Goal: Task Accomplishment & Management: Manage account settings

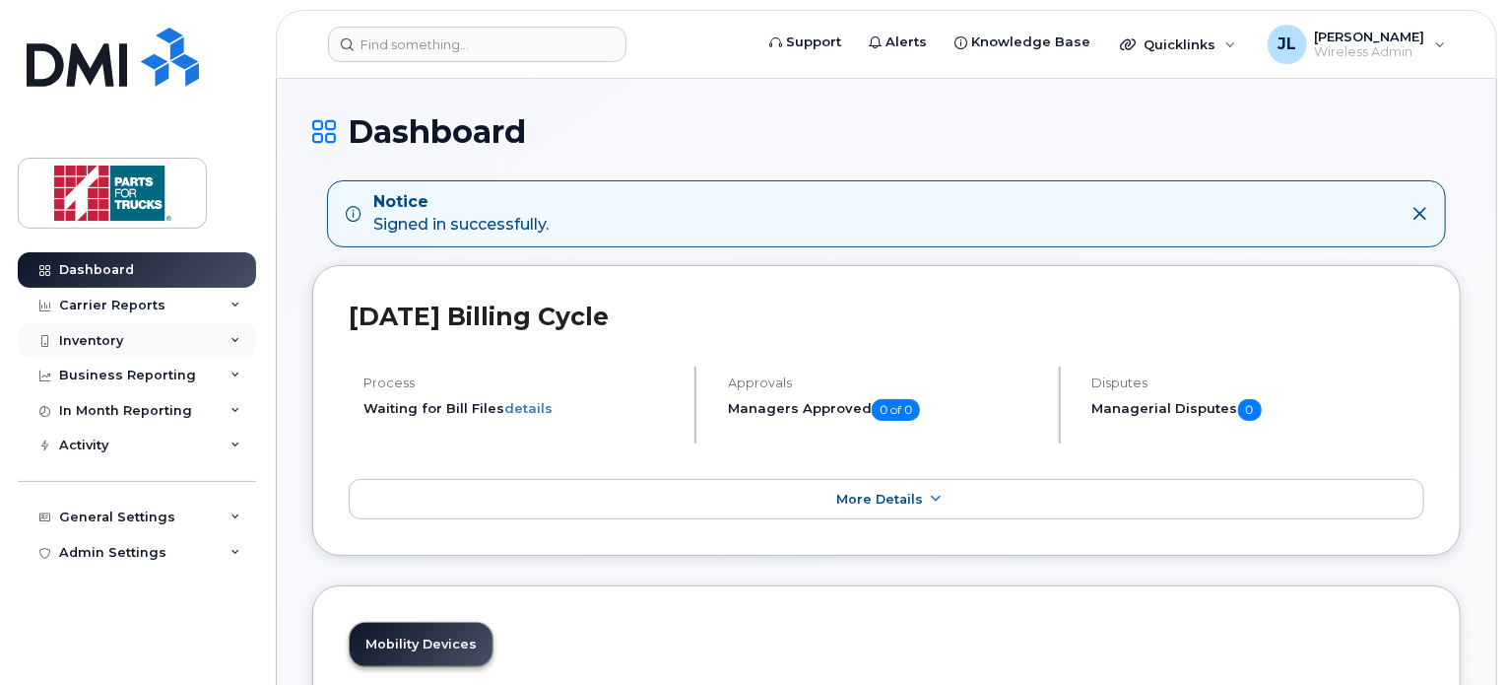
click at [146, 343] on div "Inventory" at bounding box center [137, 340] width 238 height 35
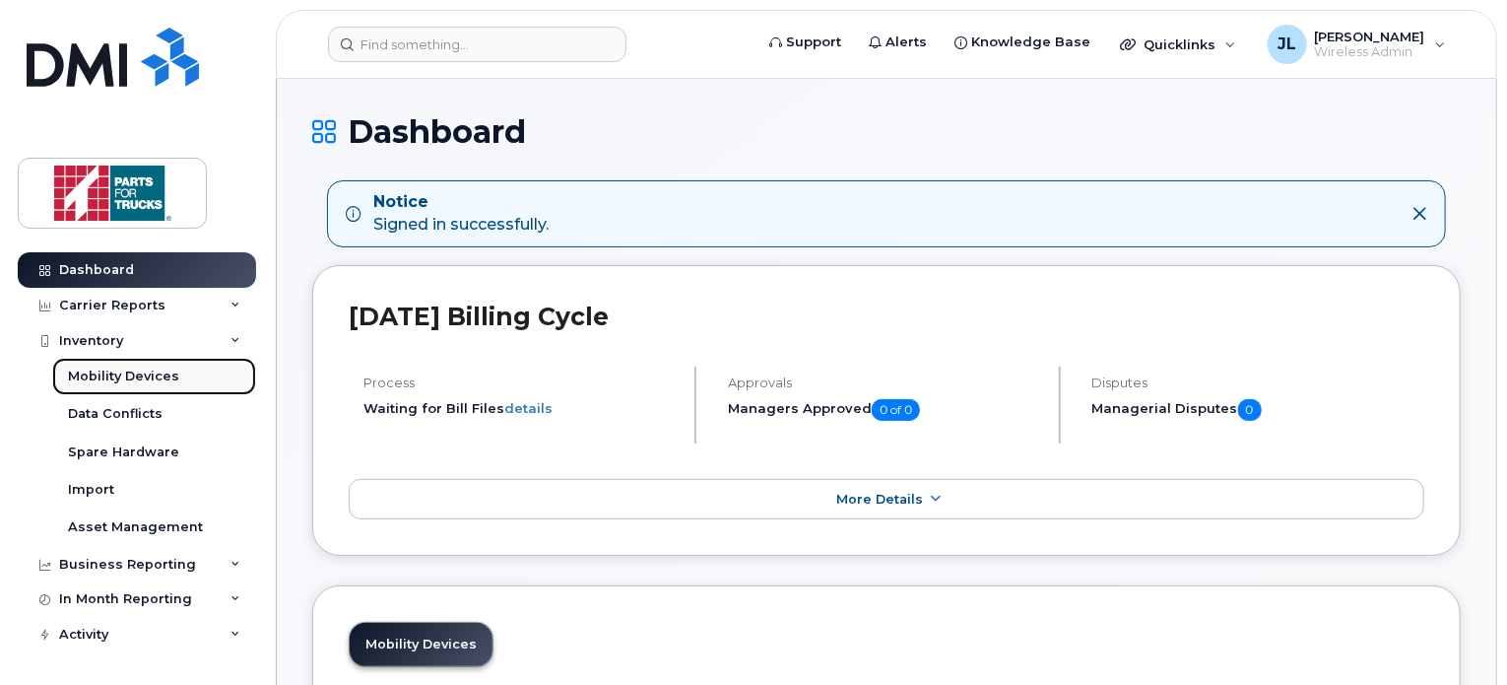
click at [120, 377] on div "Mobility Devices" at bounding box center [123, 376] width 111 height 18
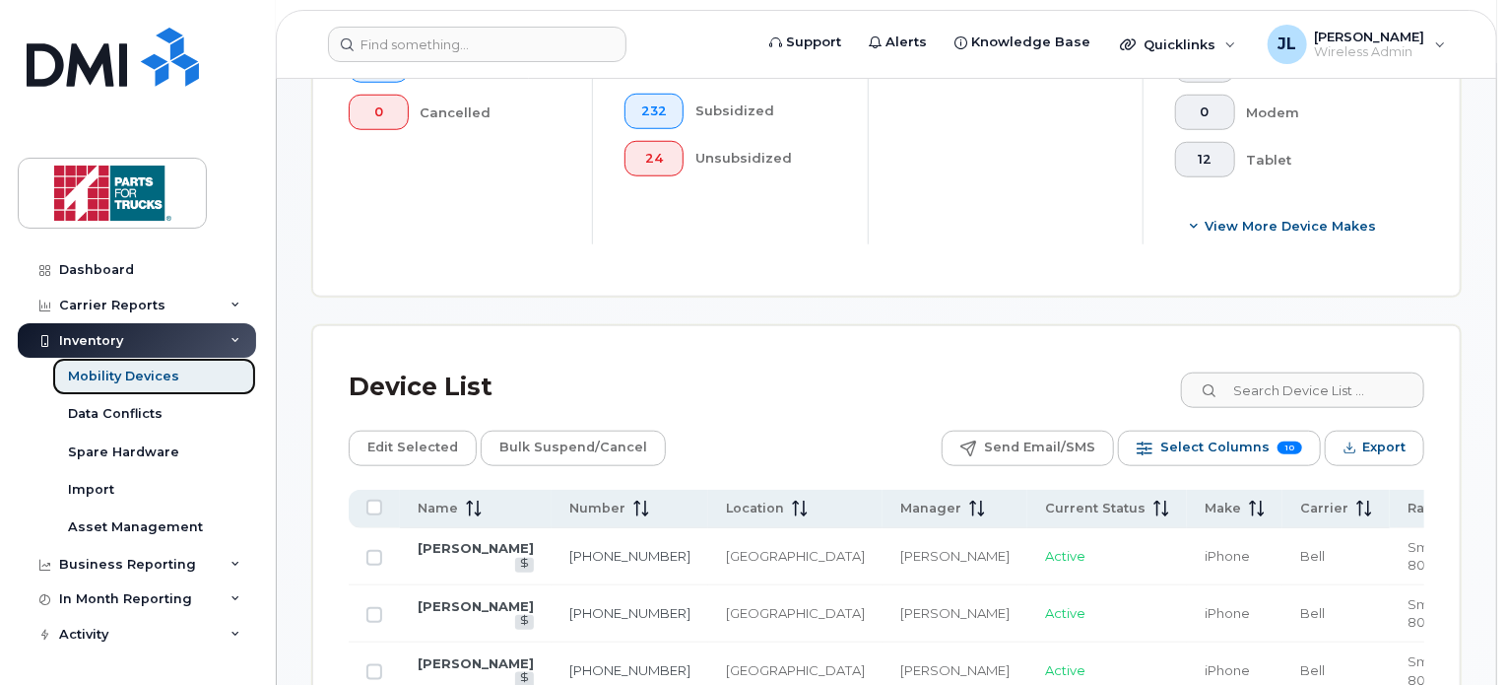
scroll to position [775, 0]
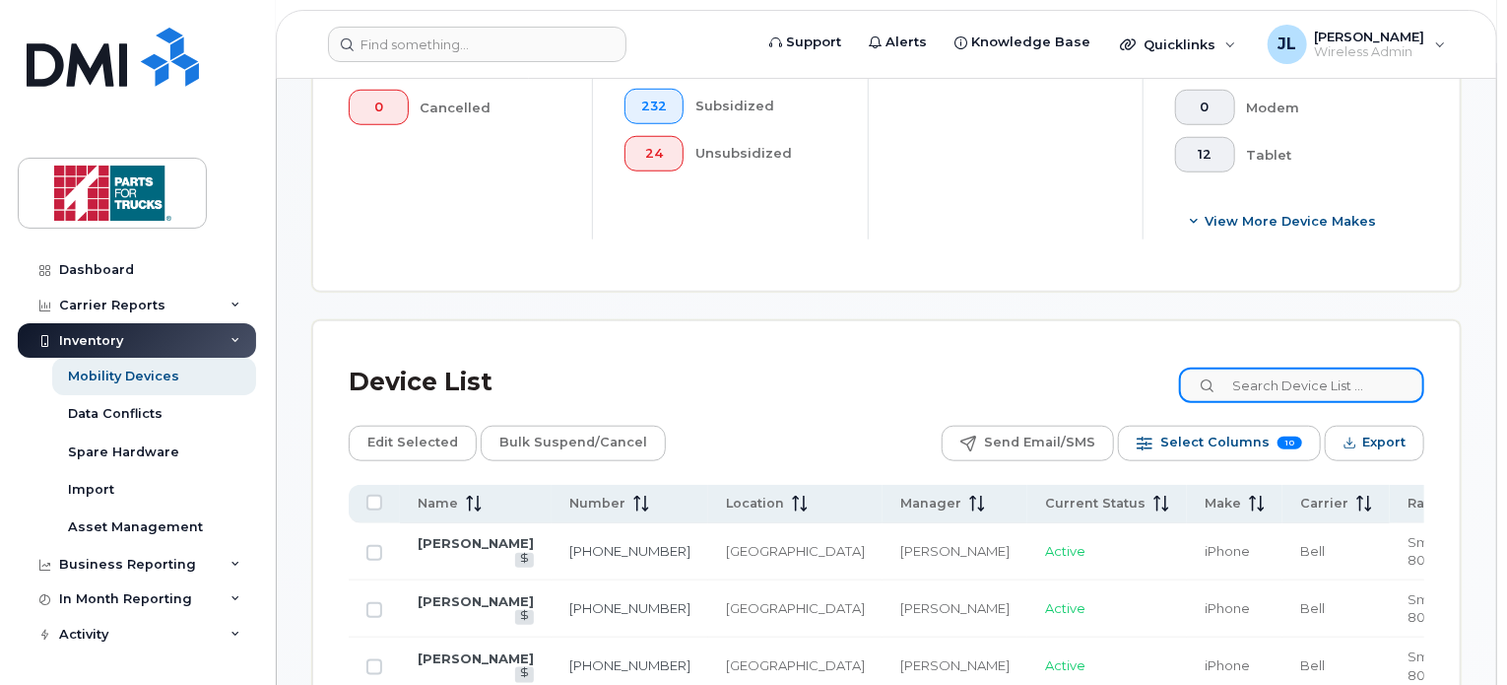
click at [1261, 382] on input at bounding box center [1301, 384] width 245 height 35
type input "chad murphy"
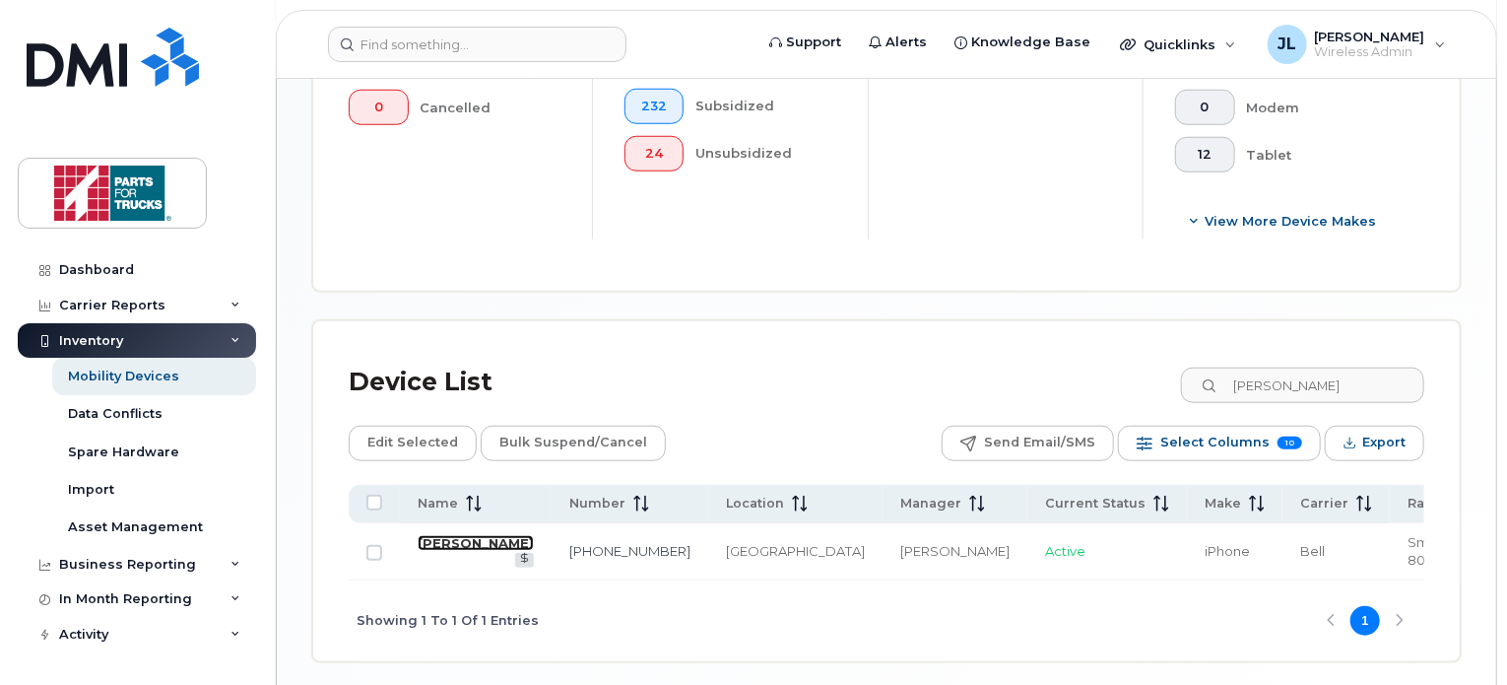
click at [452, 540] on link "Chad Murphy" at bounding box center [476, 543] width 116 height 16
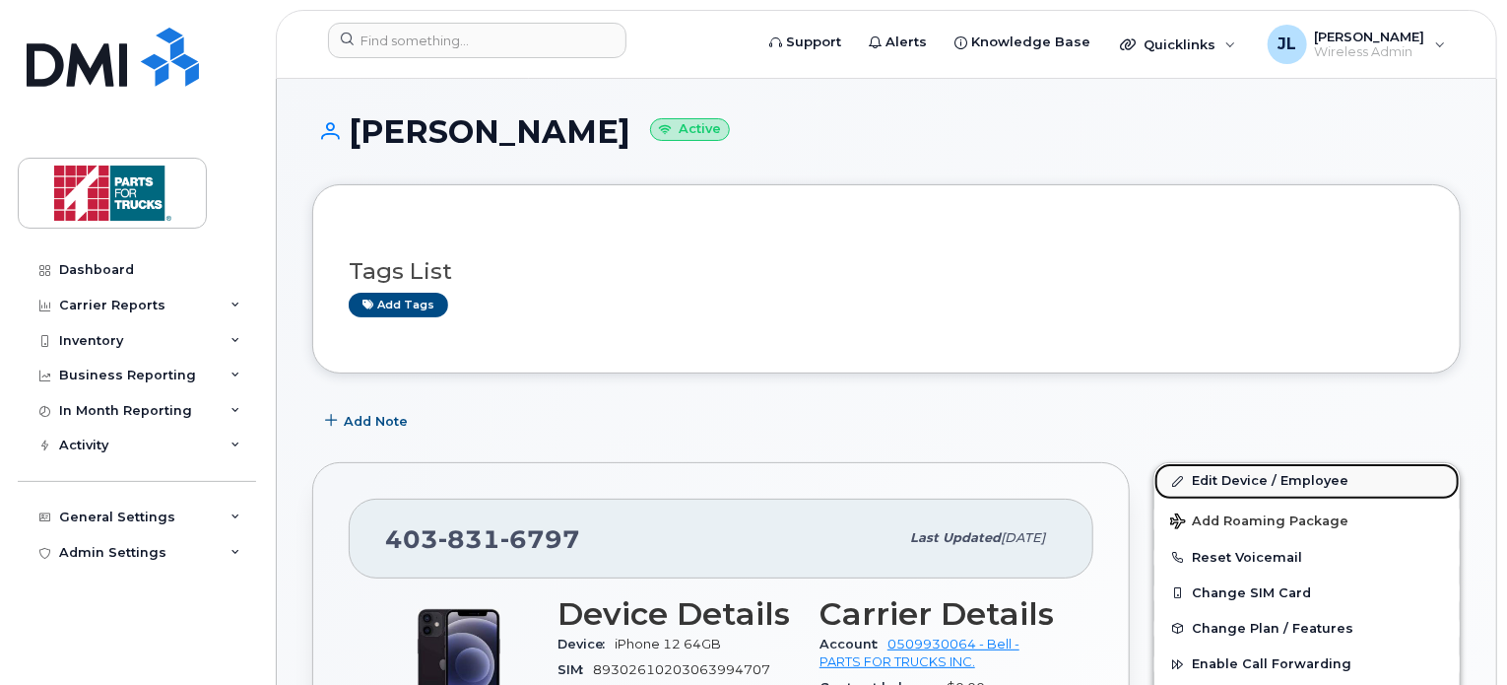
click at [1260, 472] on link "Edit Device / Employee" at bounding box center [1306, 480] width 305 height 35
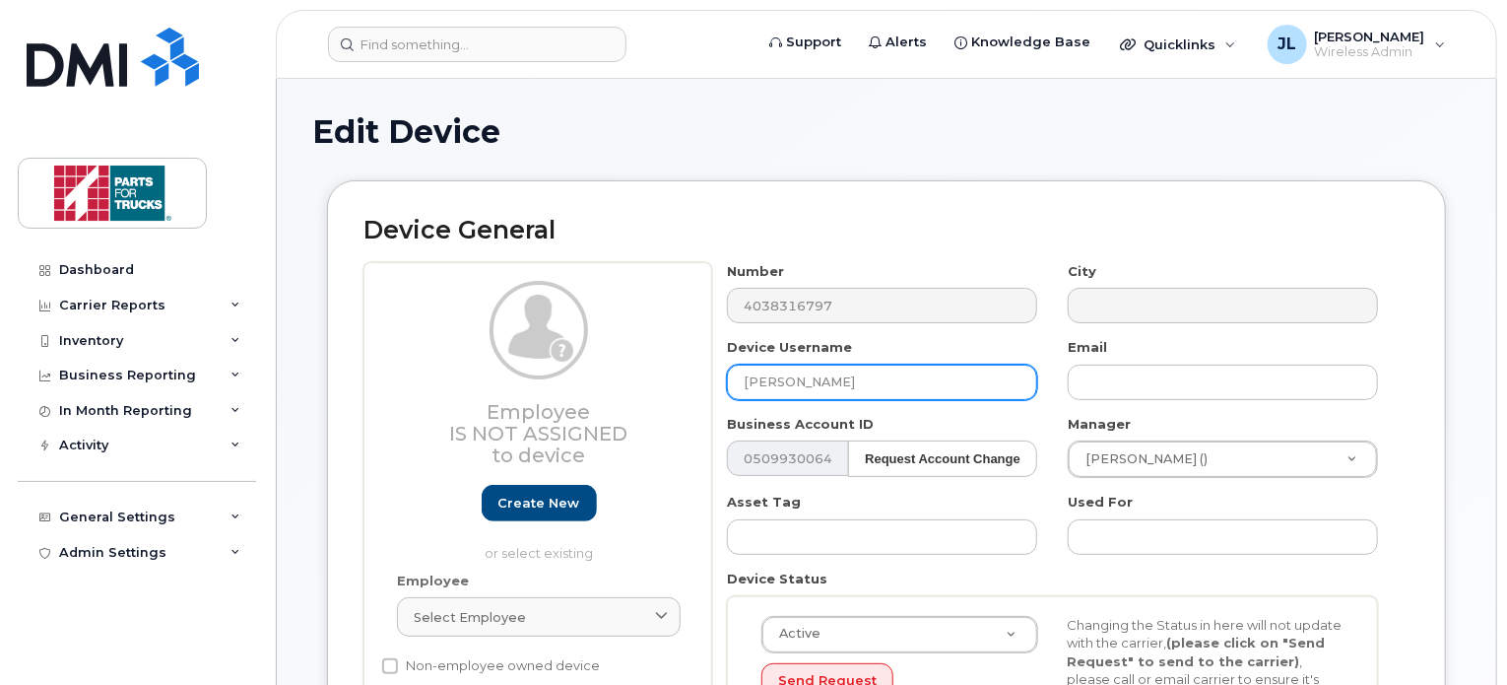
click at [746, 388] on input "[PERSON_NAME]" at bounding box center [882, 381] width 310 height 35
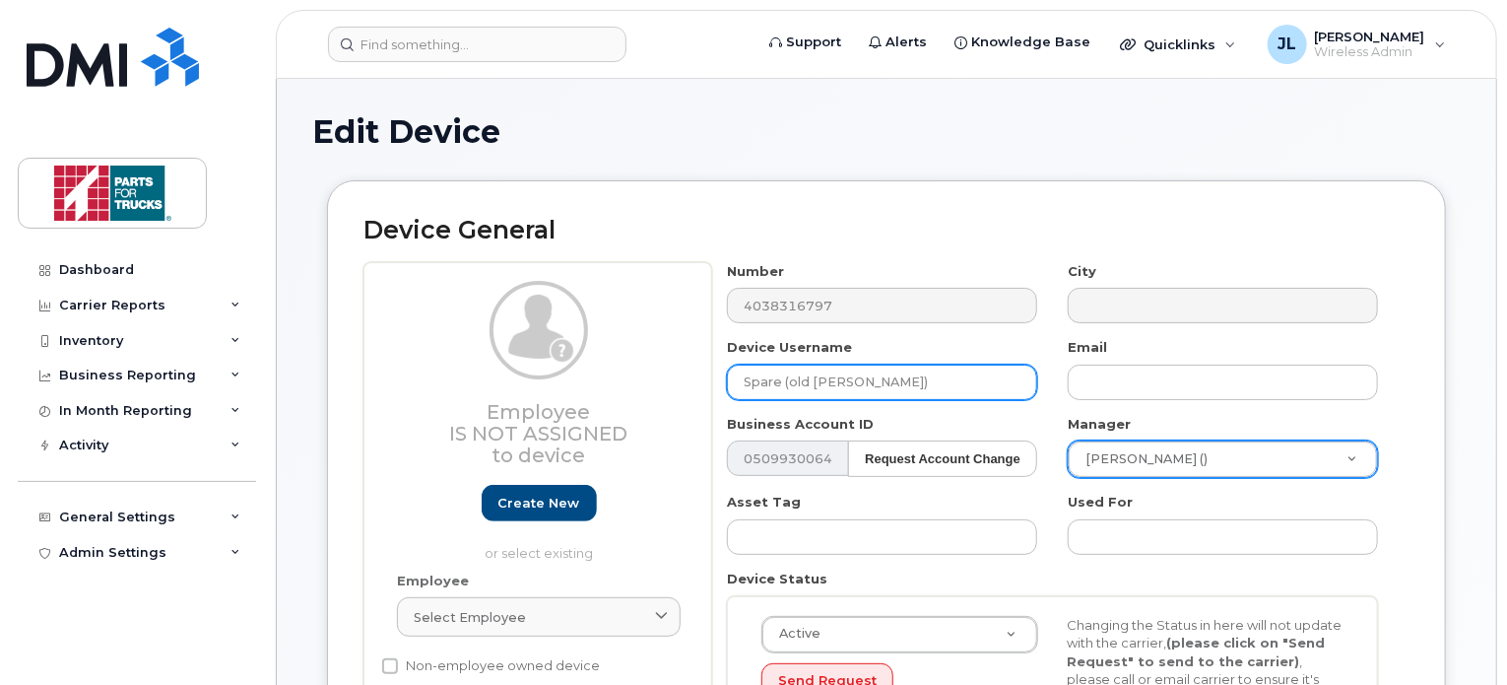
type input "Spare (old Chad Murphy)"
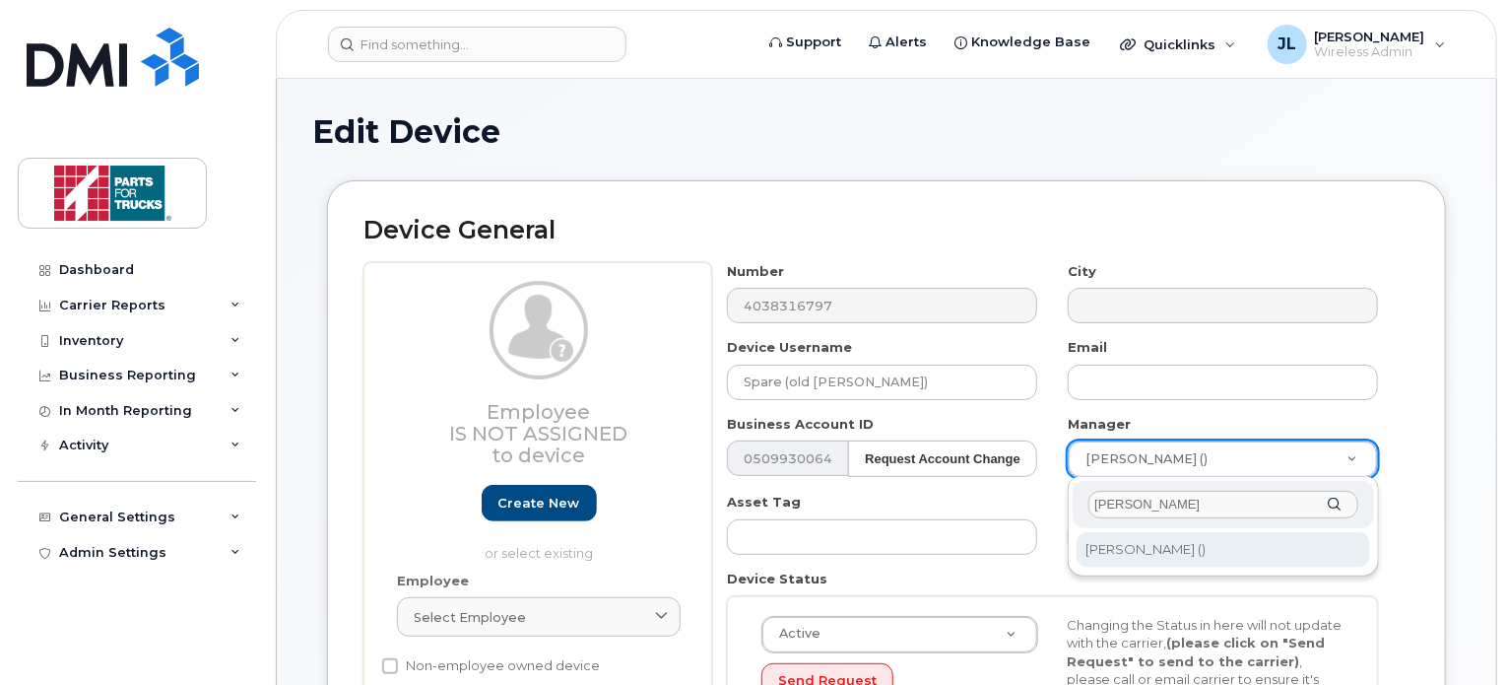
type input "jamie re"
type input "1918267"
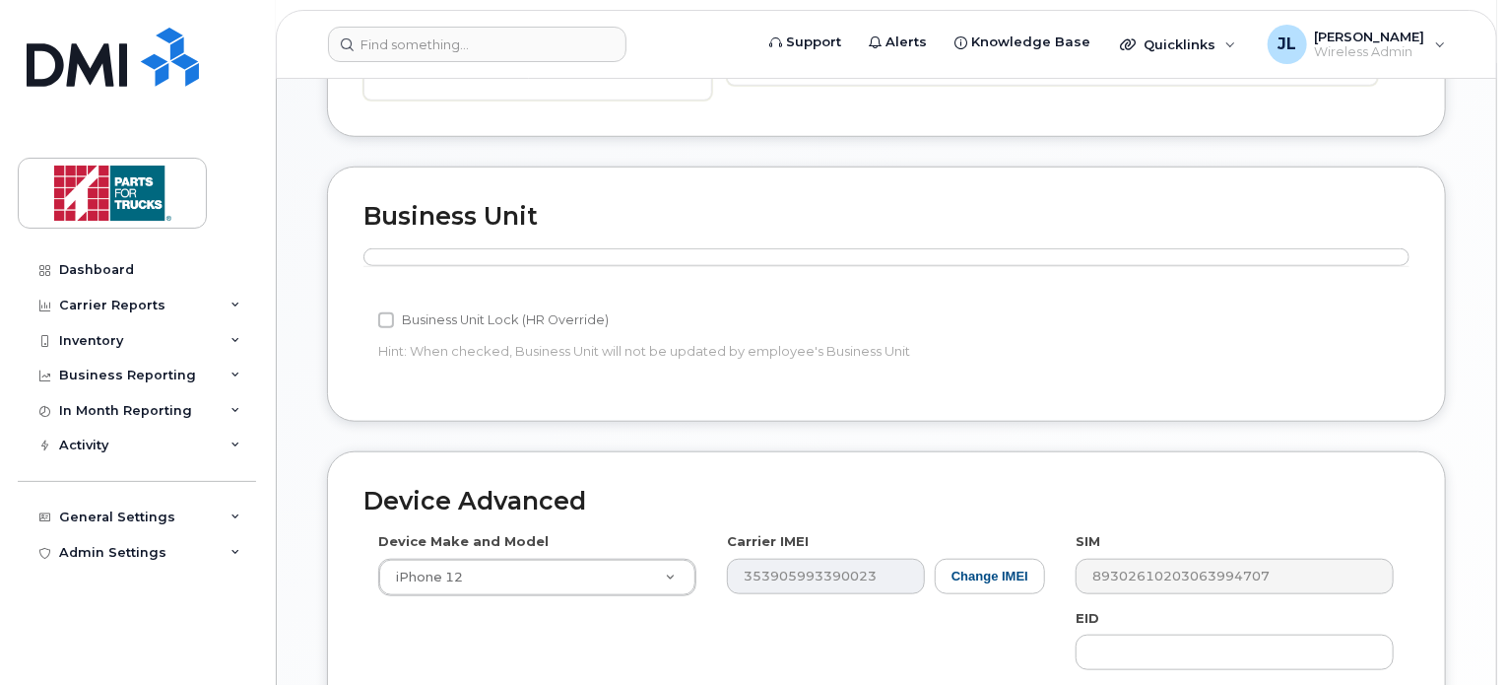
scroll to position [1026, 0]
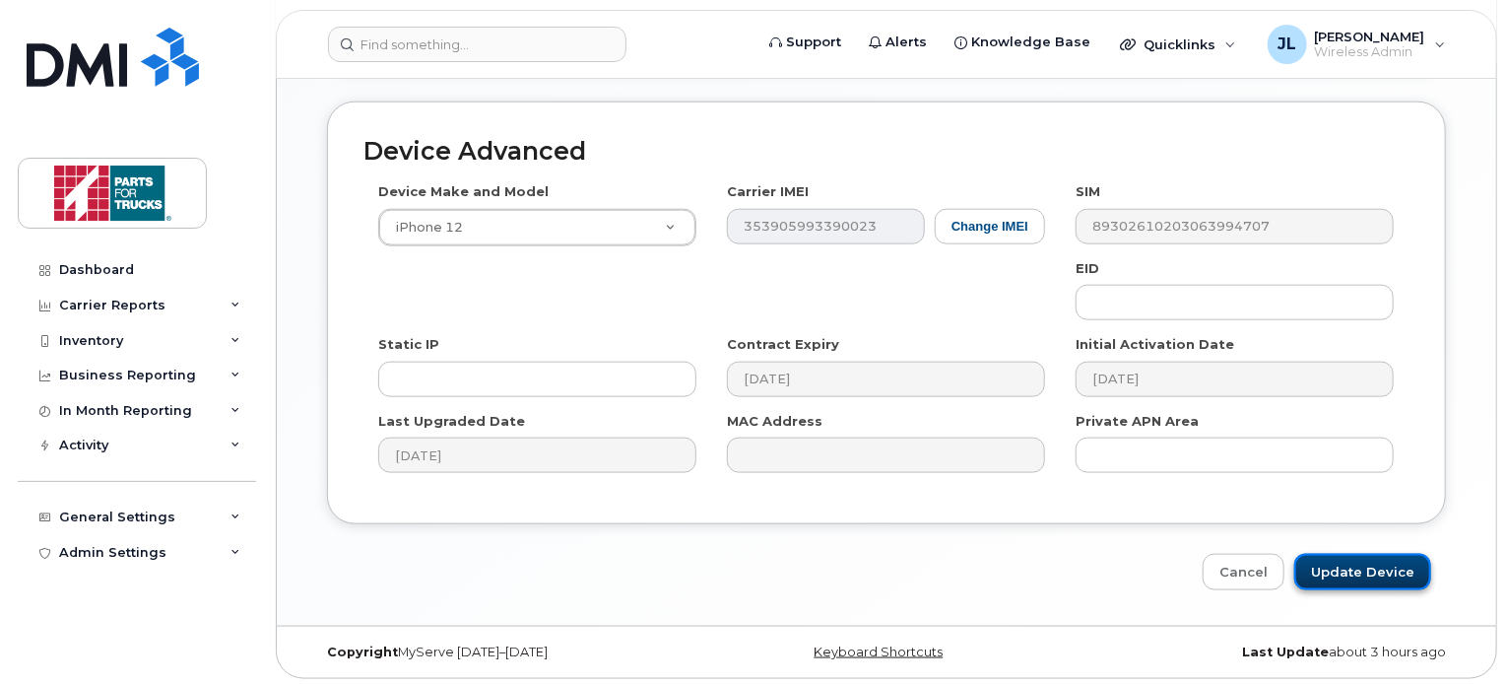
click at [1341, 575] on input "Update Device" at bounding box center [1362, 572] width 137 height 36
type input "Saving..."
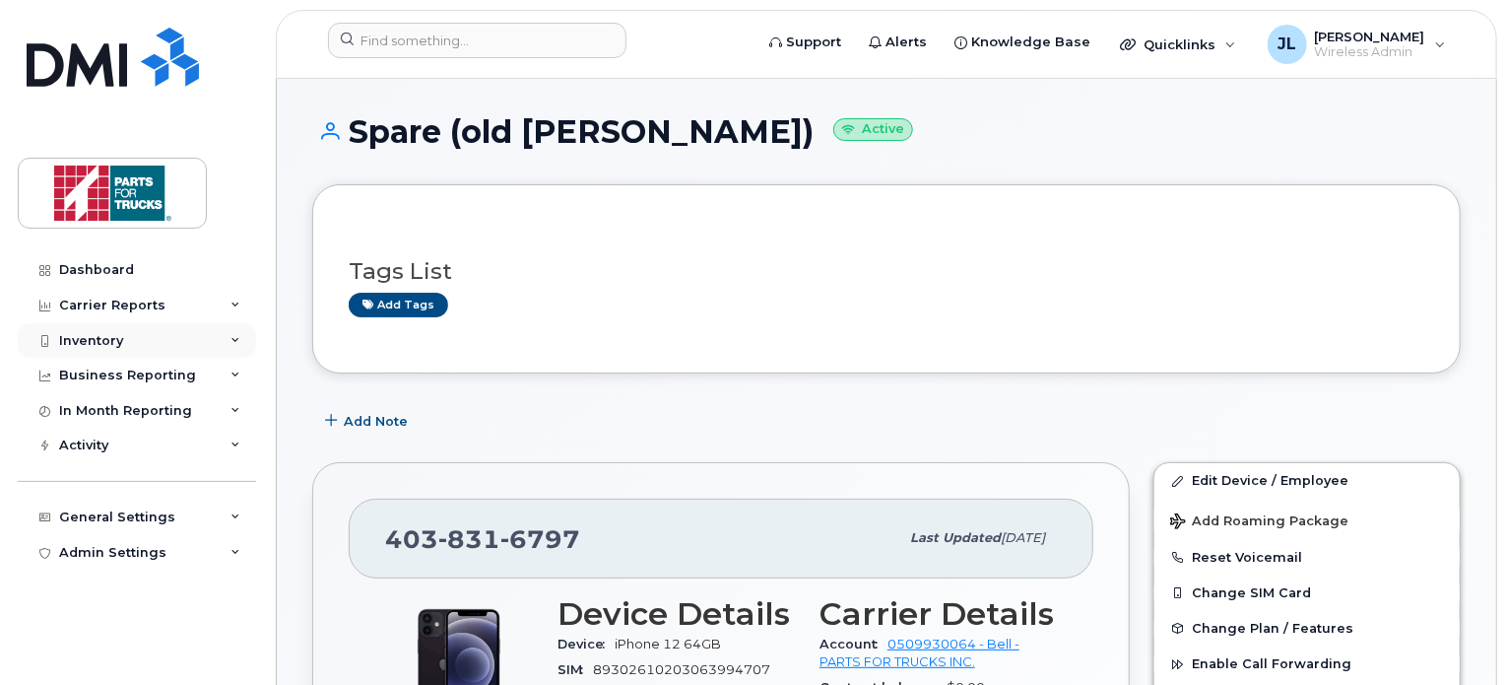
click at [134, 343] on div "Inventory" at bounding box center [137, 340] width 238 height 35
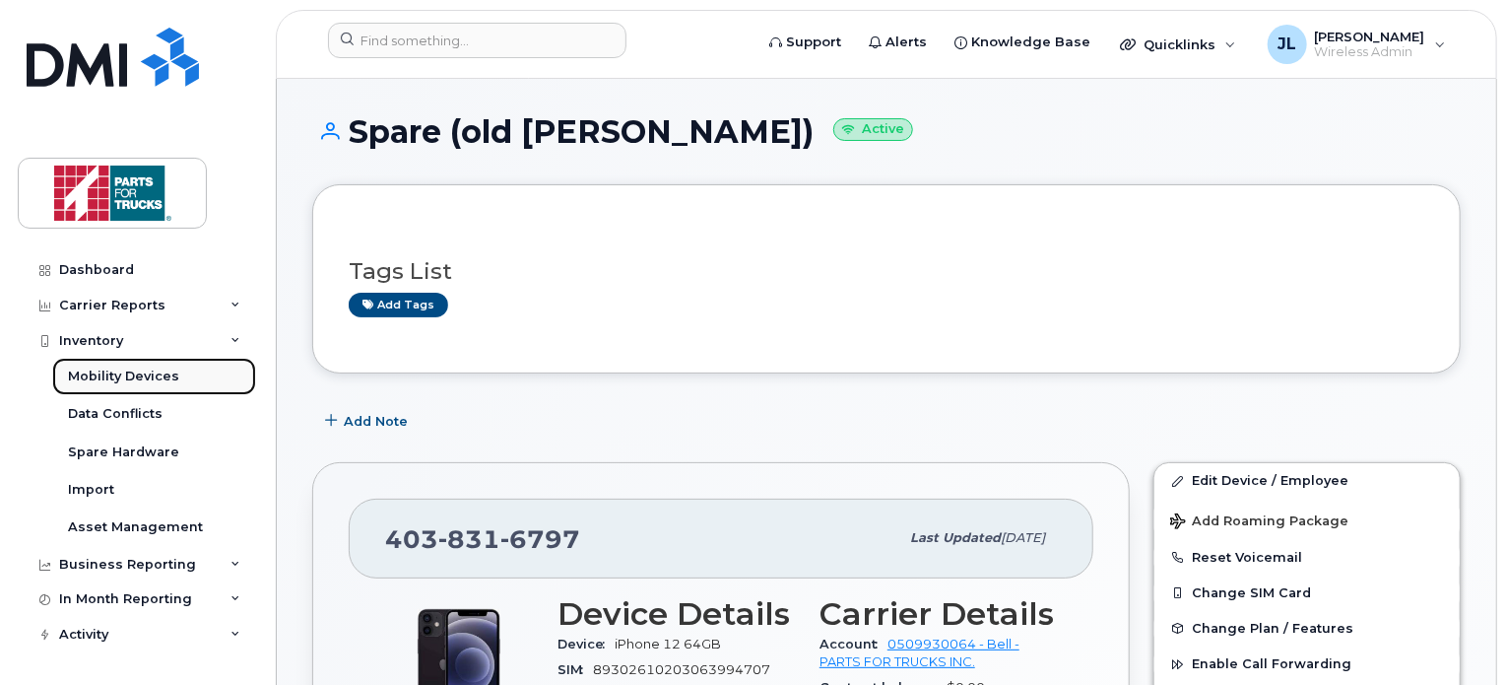
click at [117, 374] on div "Mobility Devices" at bounding box center [123, 376] width 111 height 18
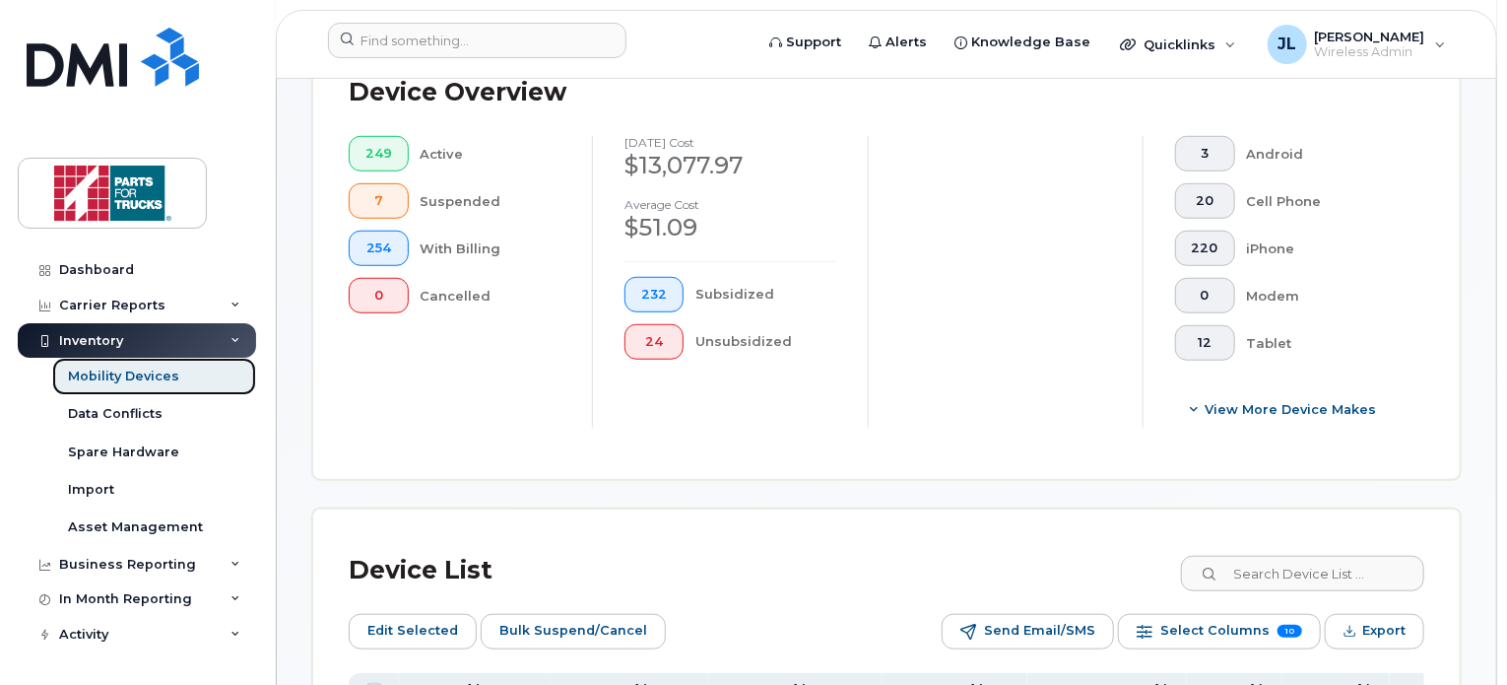
scroll to position [898, 0]
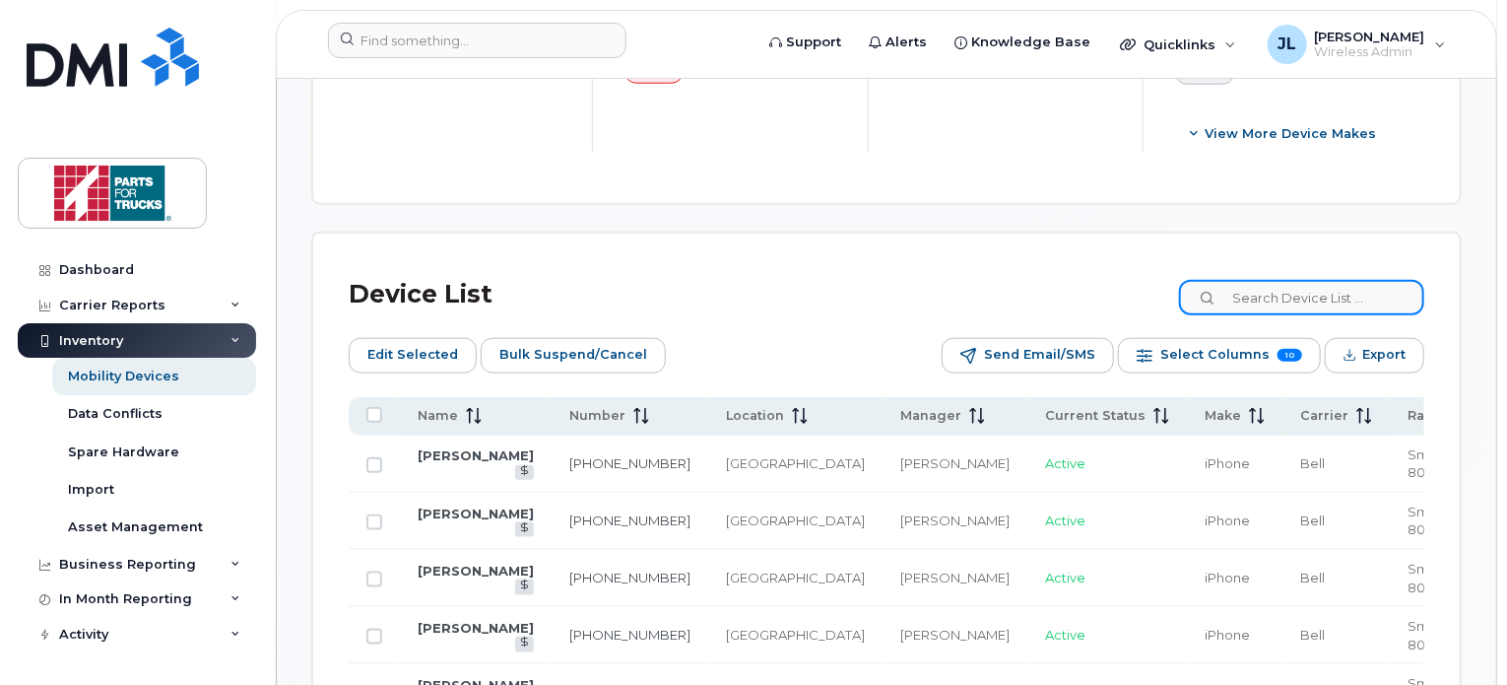
drag, startPoint x: 1272, startPoint y: 298, endPoint x: 1277, endPoint y: 285, distance: 15.0
click at [1277, 285] on input at bounding box center [1301, 297] width 245 height 35
type input "spare"
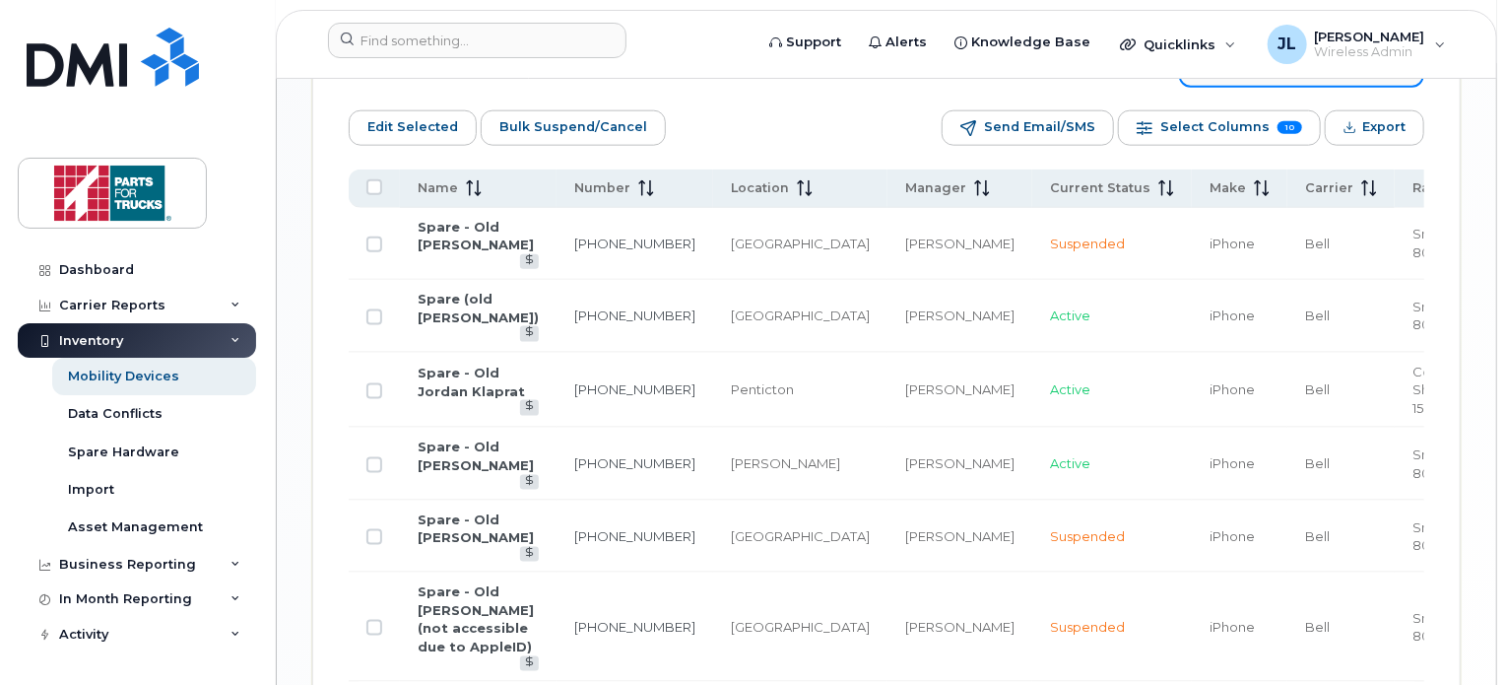
scroll to position [1158, 0]
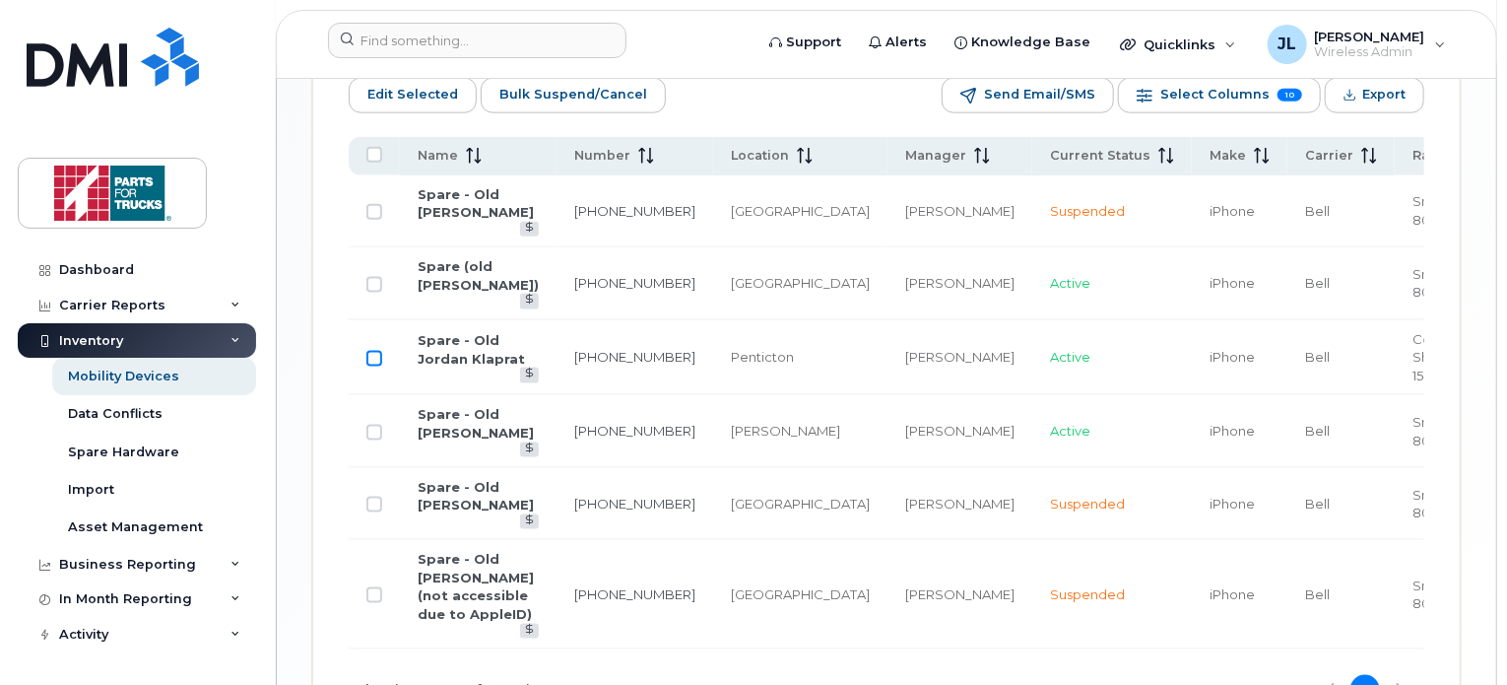
click at [376, 351] on input "Row Unselected" at bounding box center [374, 359] width 16 height 16
checkbox input "true"
click at [483, 332] on link "Spare - Old Jordan Klaprat" at bounding box center [471, 349] width 107 height 34
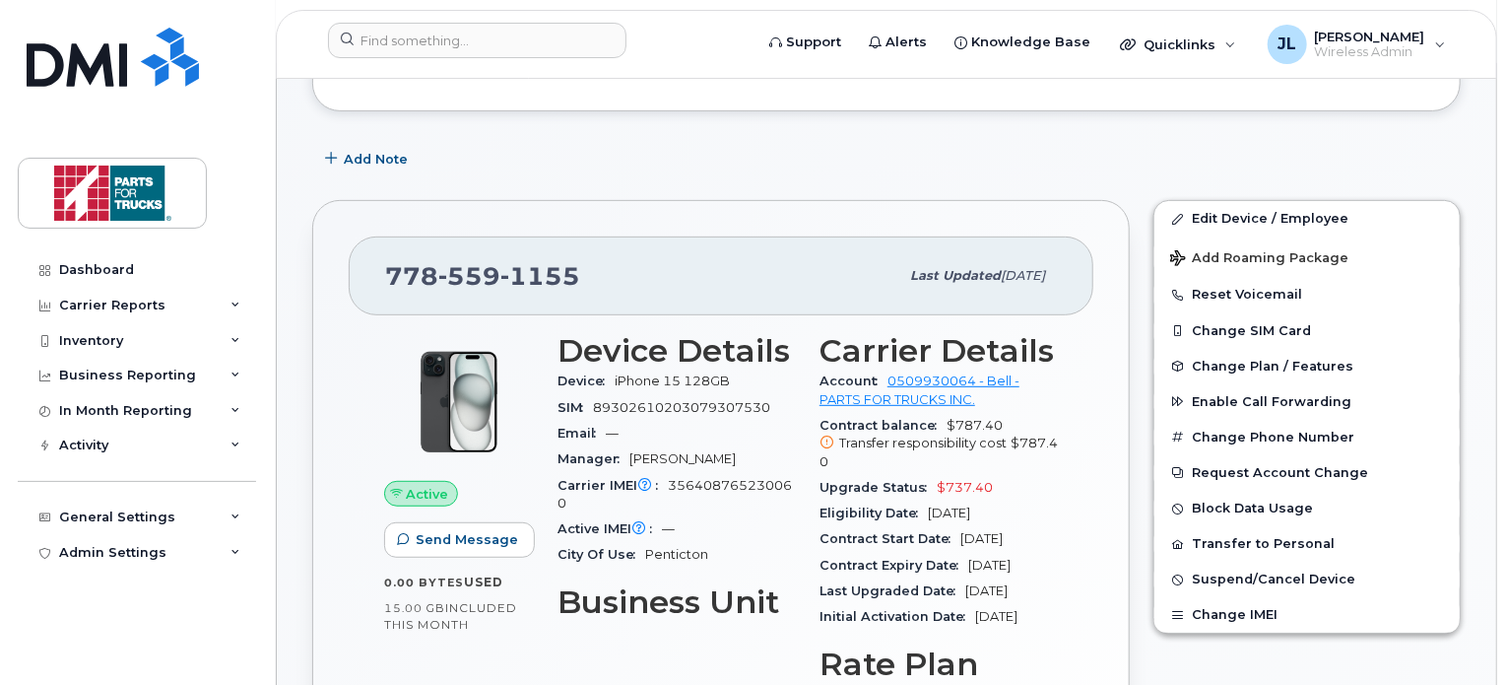
scroll to position [339, 0]
click at [1308, 578] on span "Suspend/Cancel Device" at bounding box center [1273, 578] width 163 height 15
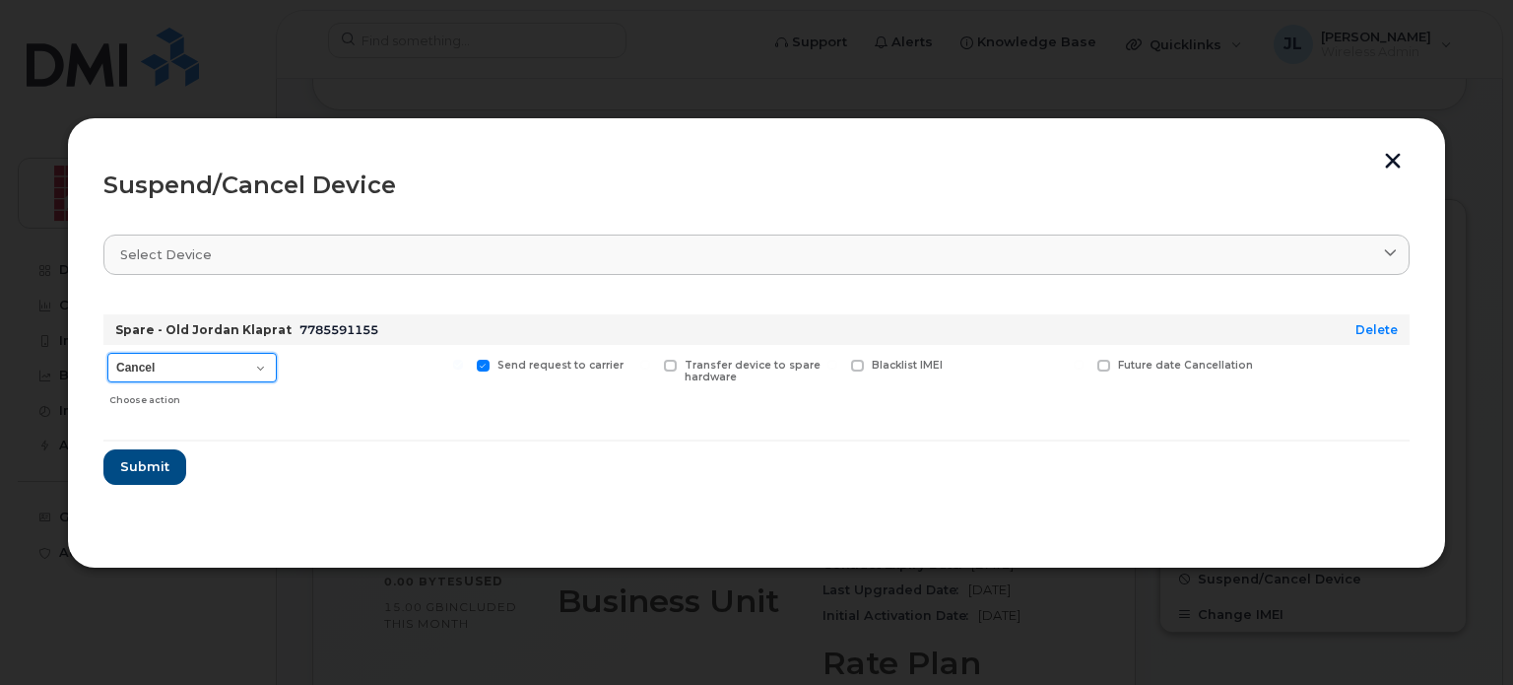
click at [240, 363] on select "Cancel Suspend - Extend Suspension Suspend - Reduced Rate Suspend - Full Rate S…" at bounding box center [191, 368] width 169 height 30
select select "[object Object]"
click at [107, 353] on select "Cancel Suspend - Extend Suspension Suspend - Reduced Rate Suspend - Full Rate S…" at bounding box center [191, 368] width 169 height 30
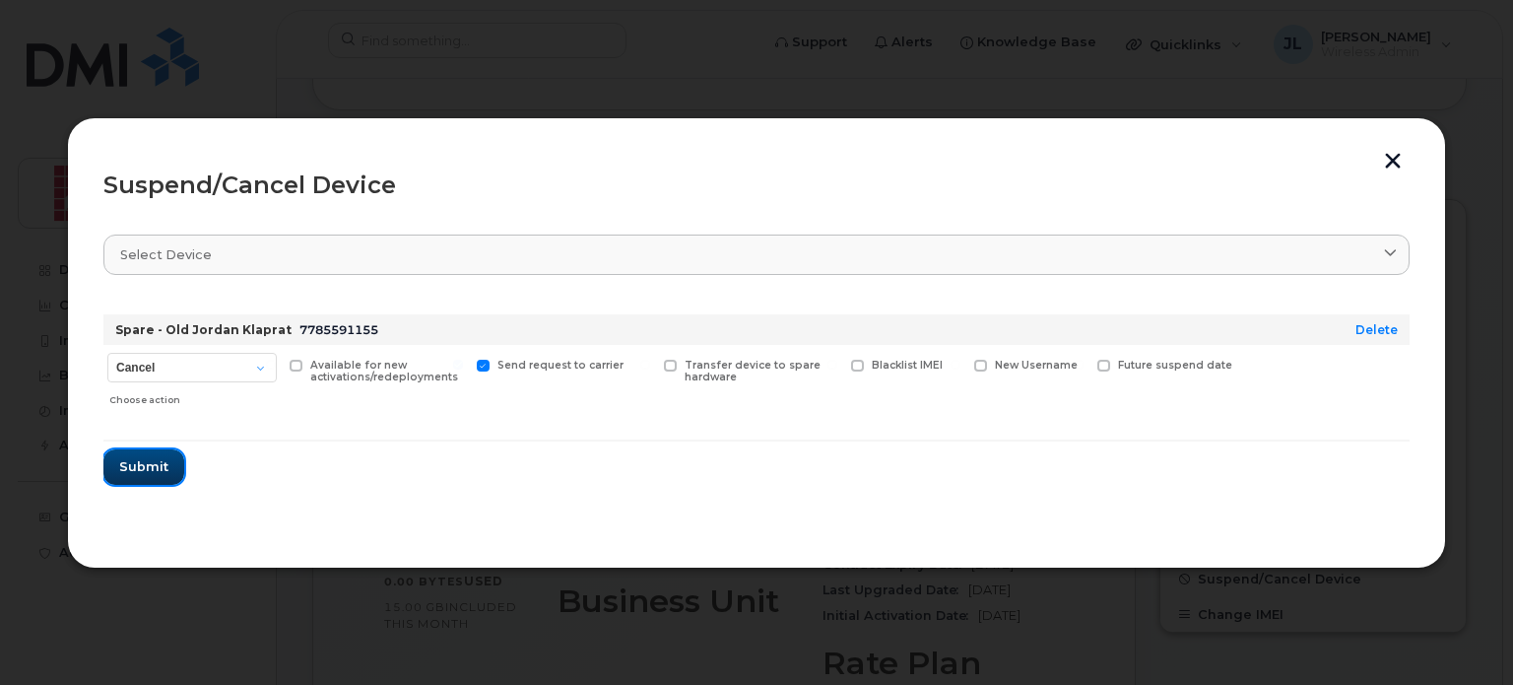
click at [159, 472] on span "Submit" at bounding box center [143, 466] width 49 height 19
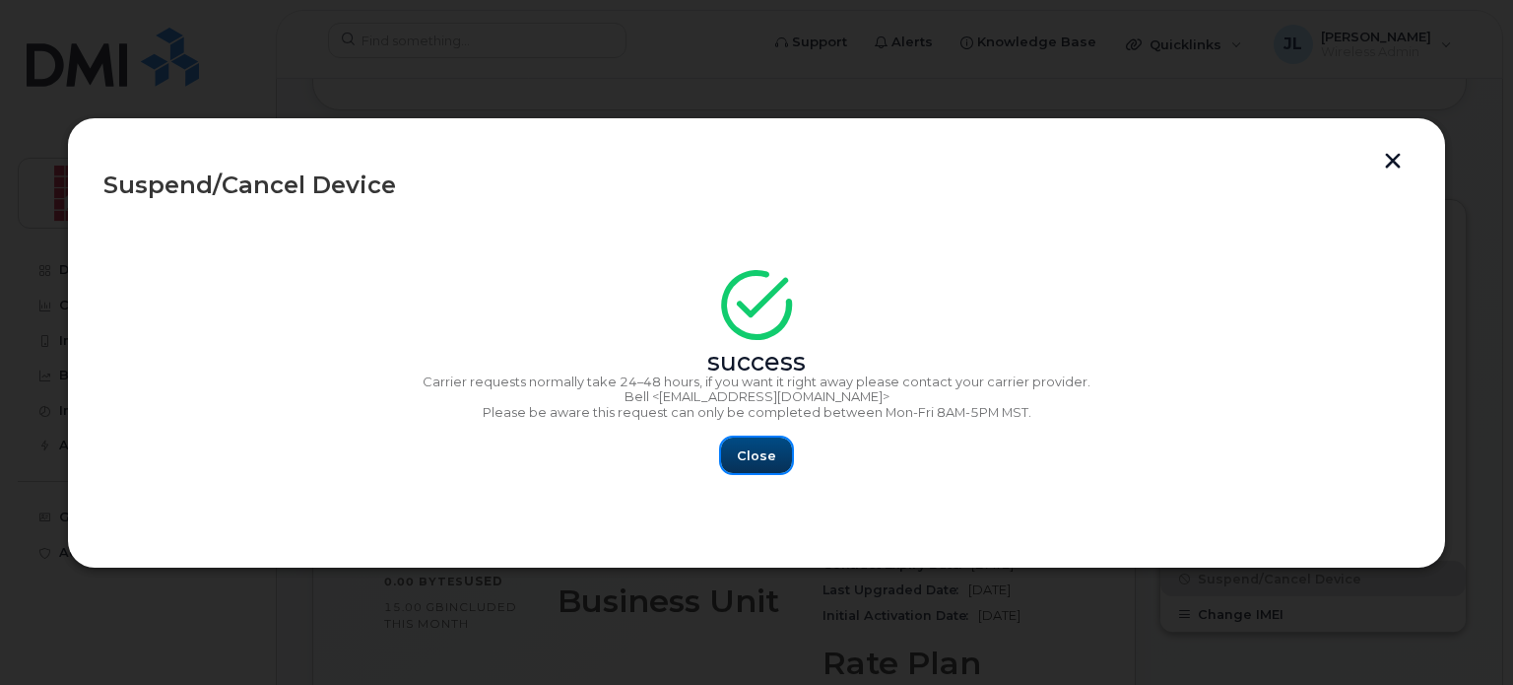
click at [760, 465] on button "Close" at bounding box center [756, 454] width 71 height 35
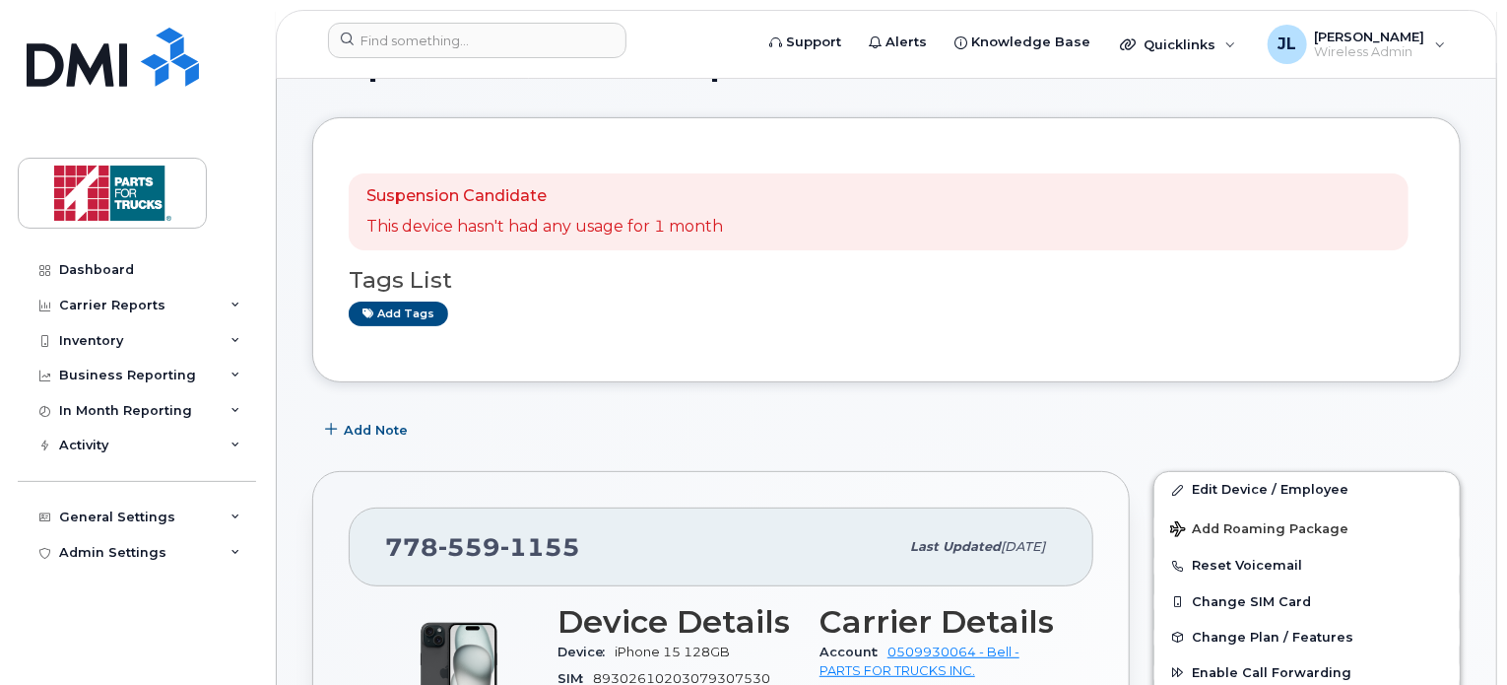
scroll to position [0, 0]
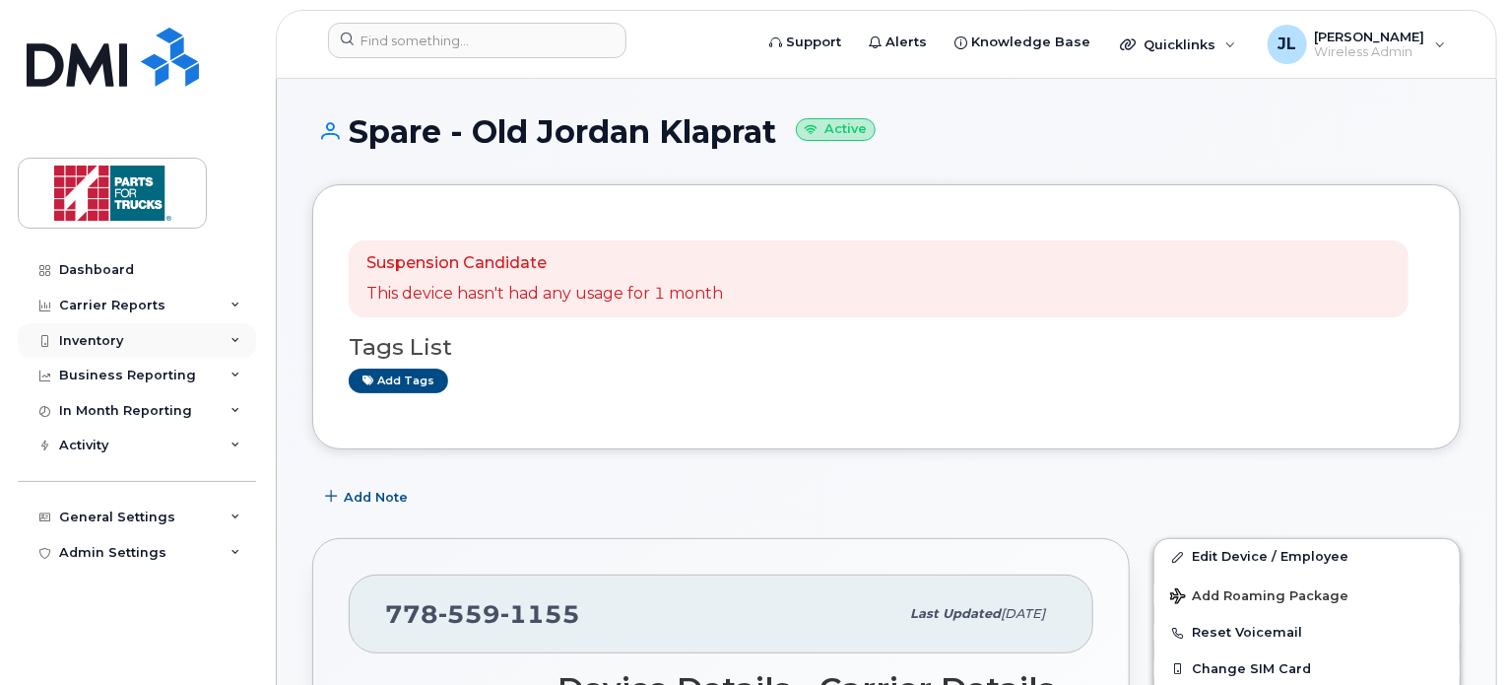
click at [156, 336] on div "Inventory" at bounding box center [137, 340] width 238 height 35
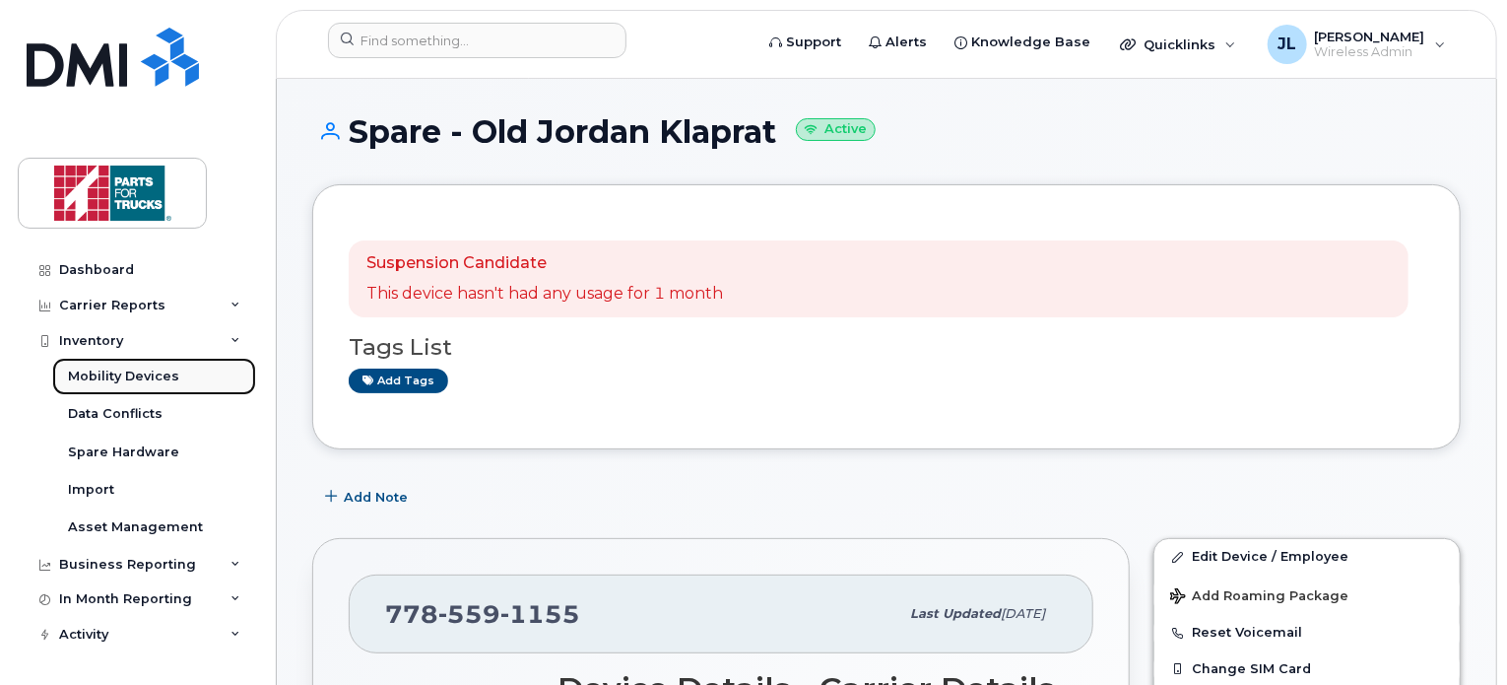
click at [134, 369] on div "Mobility Devices" at bounding box center [123, 376] width 111 height 18
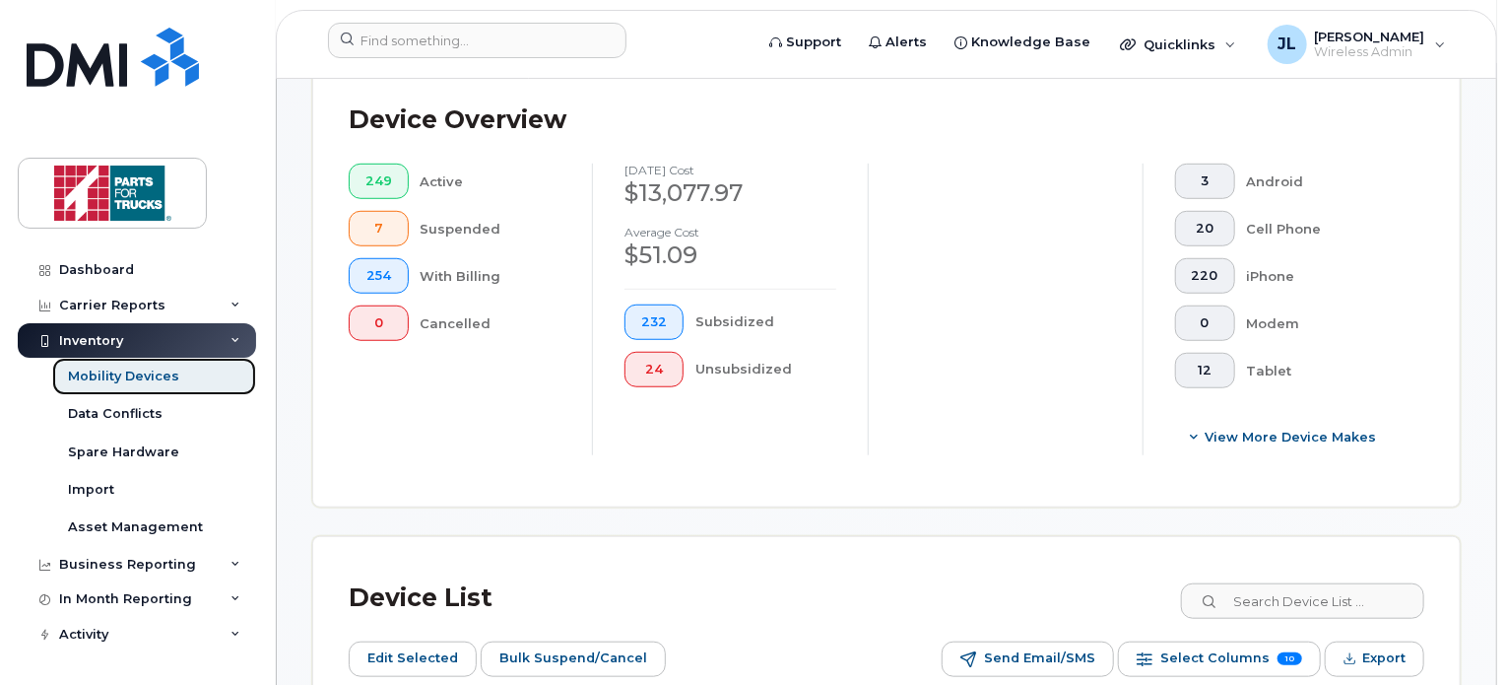
scroll to position [884, 0]
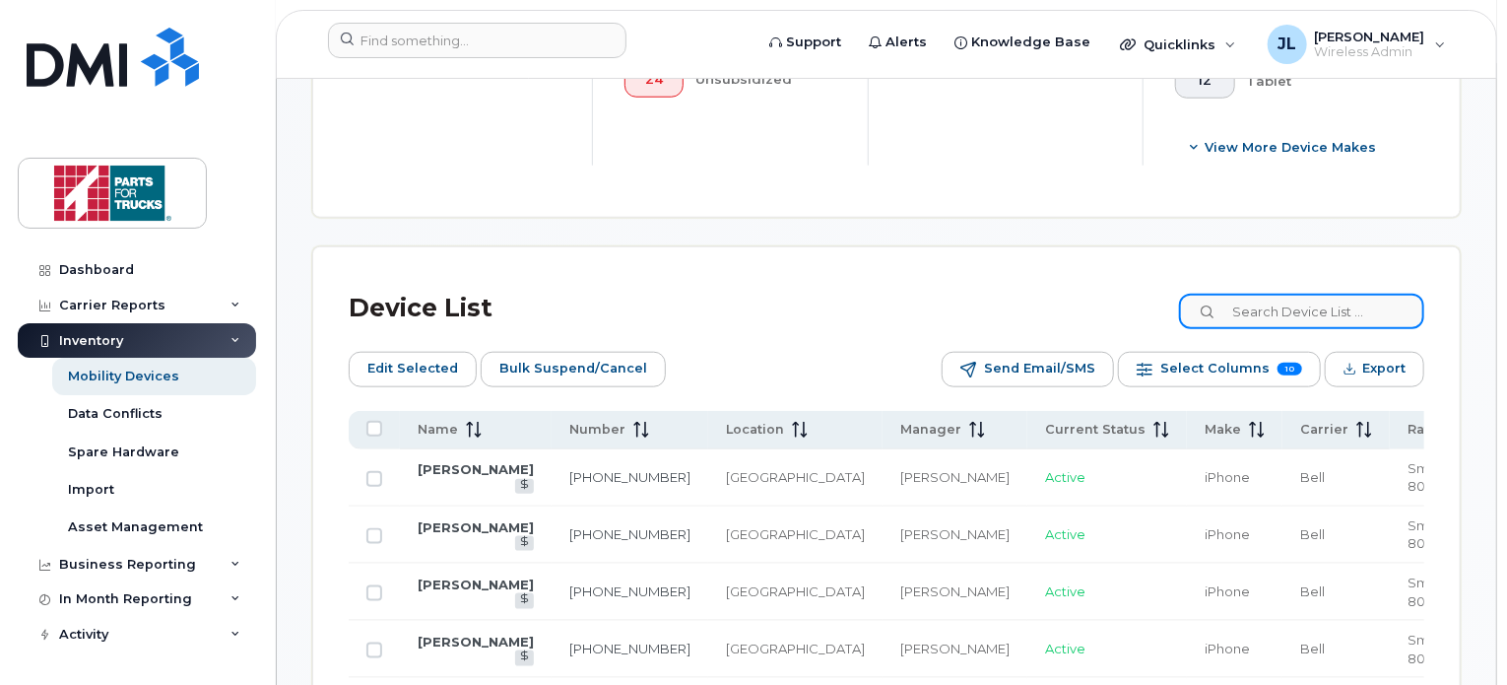
click at [1300, 311] on input at bounding box center [1301, 311] width 245 height 35
type input "spare"
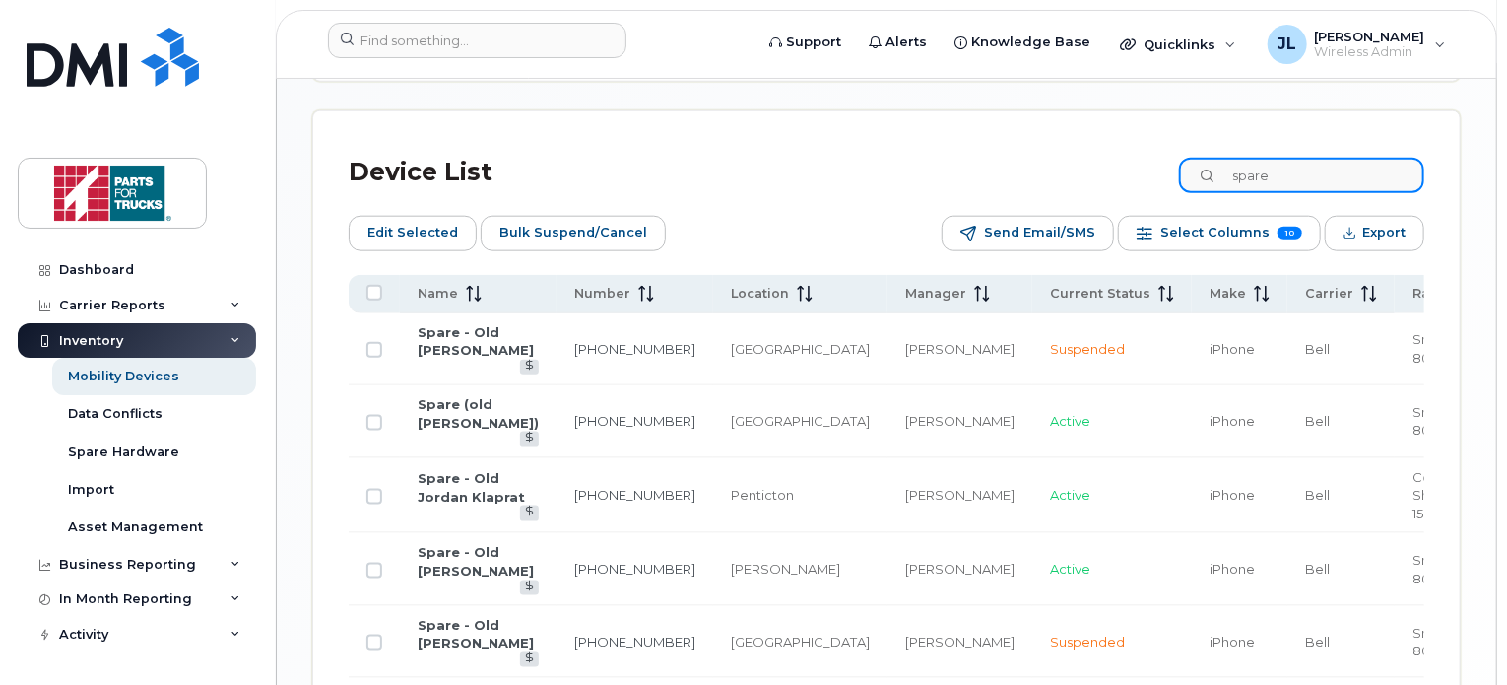
scroll to position [1024, 0]
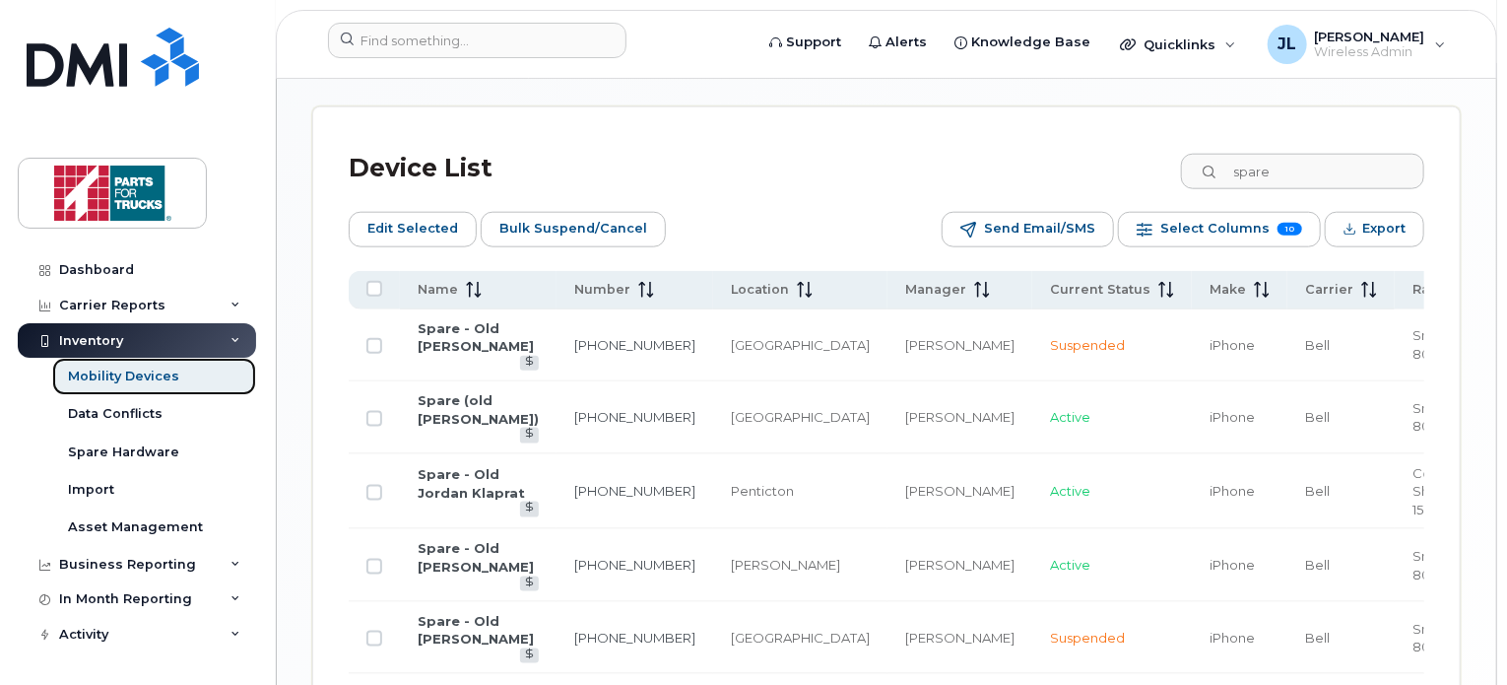
click at [177, 378] on link "Mobility Devices" at bounding box center [154, 376] width 204 height 37
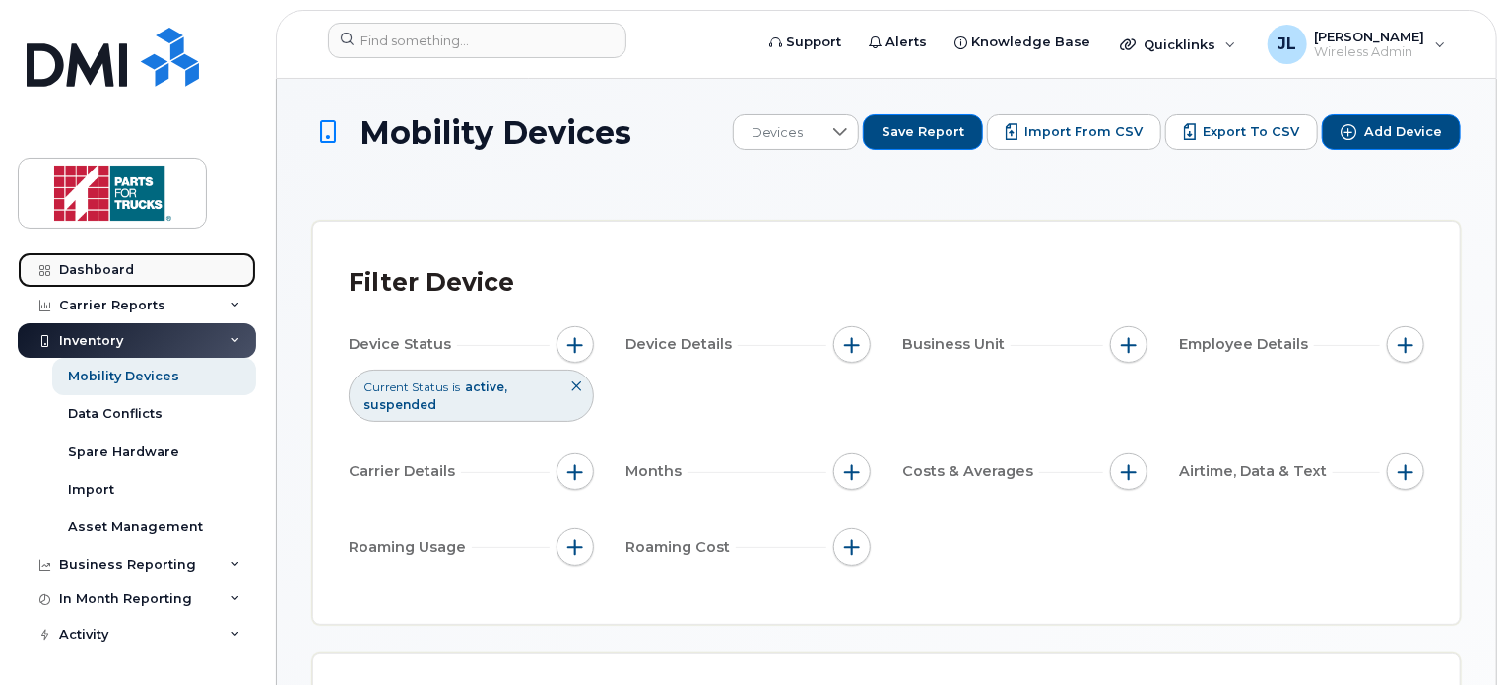
click at [188, 278] on link "Dashboard" at bounding box center [137, 269] width 238 height 35
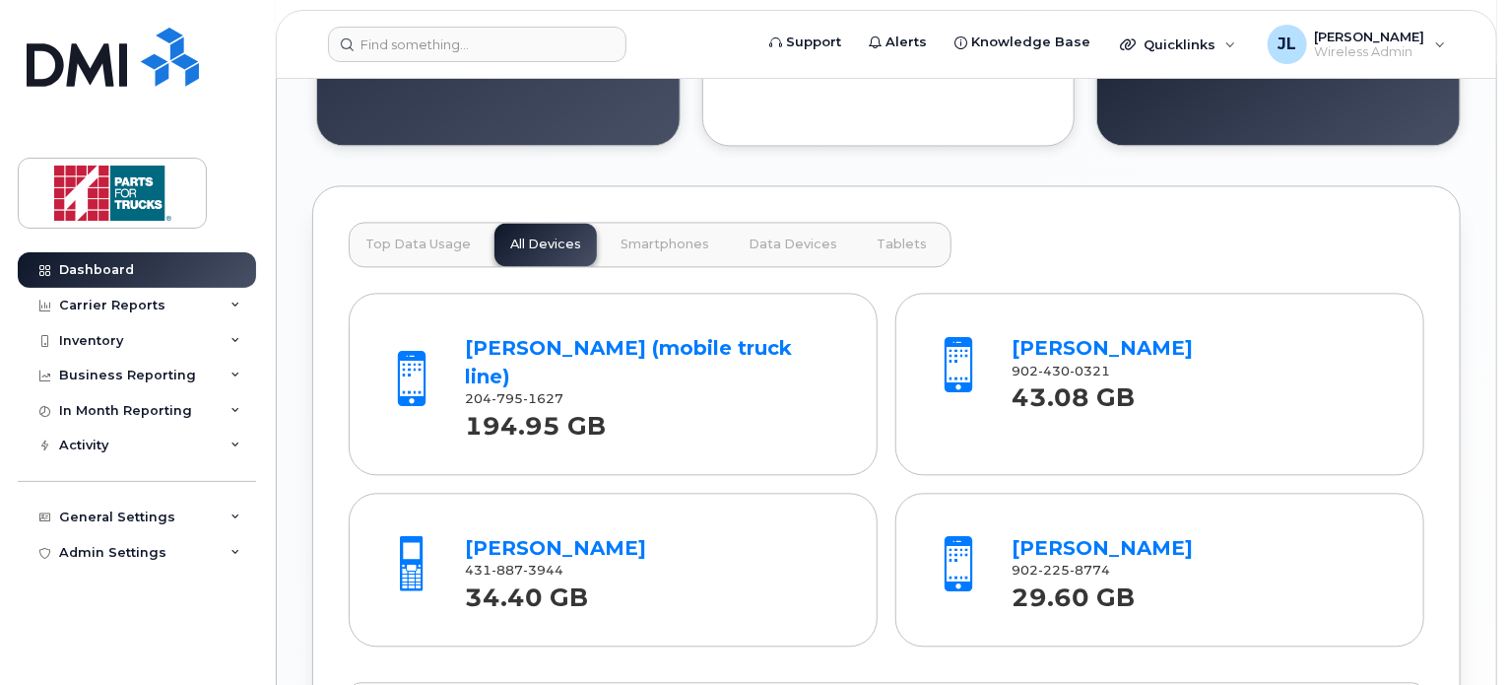
scroll to position [1988, 0]
